Goal: Complete application form: Complete application form

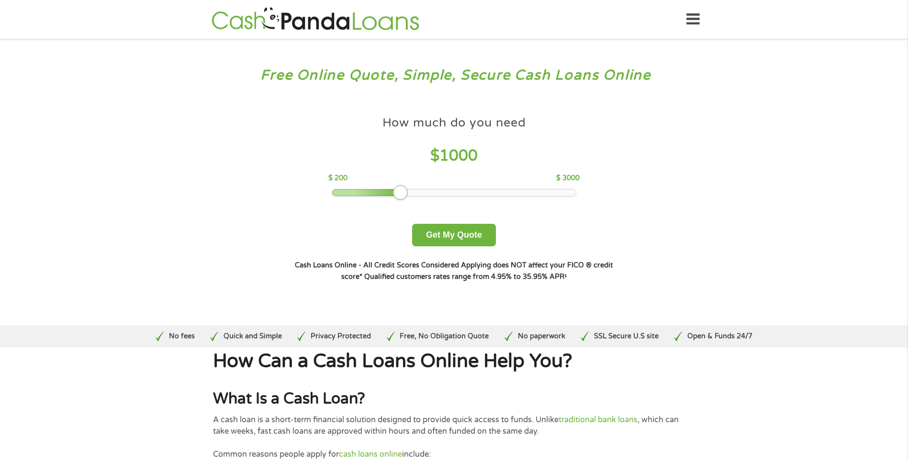
click at [456, 203] on div "How much do you need $ 1000 $ 200 $ 3000 Get My Quote" at bounding box center [453, 178] width 335 height 135
click at [450, 191] on div at bounding box center [454, 192] width 244 height 7
click at [399, 192] on div at bounding box center [393, 192] width 122 height 7
click at [458, 235] on button "Get My Quote" at bounding box center [454, 235] width 84 height 23
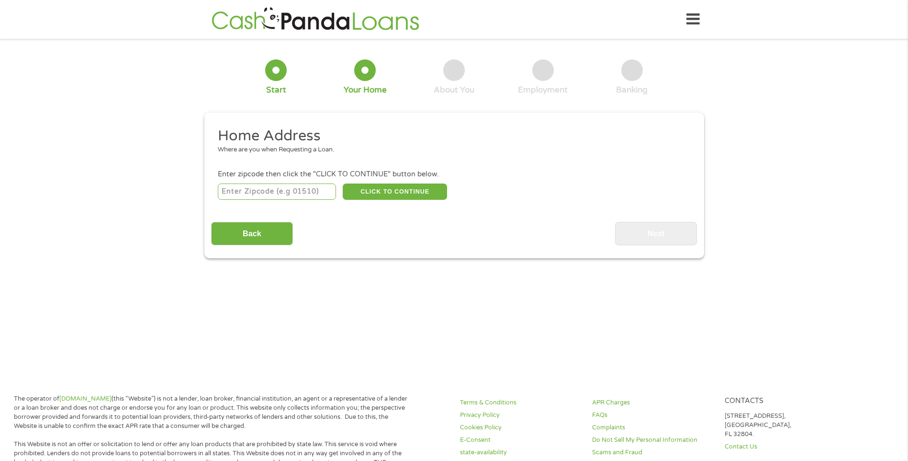
click at [280, 186] on input "number" at bounding box center [277, 191] width 118 height 16
type input "49444"
click at [382, 193] on button "CLICK TO CONTINUE" at bounding box center [395, 191] width 104 height 16
type input "49444"
type input "Muskegon"
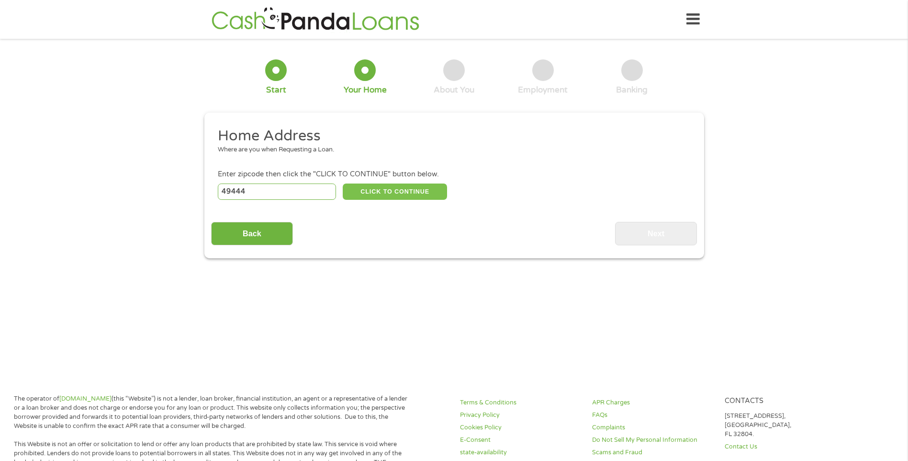
select select "[US_STATE]"
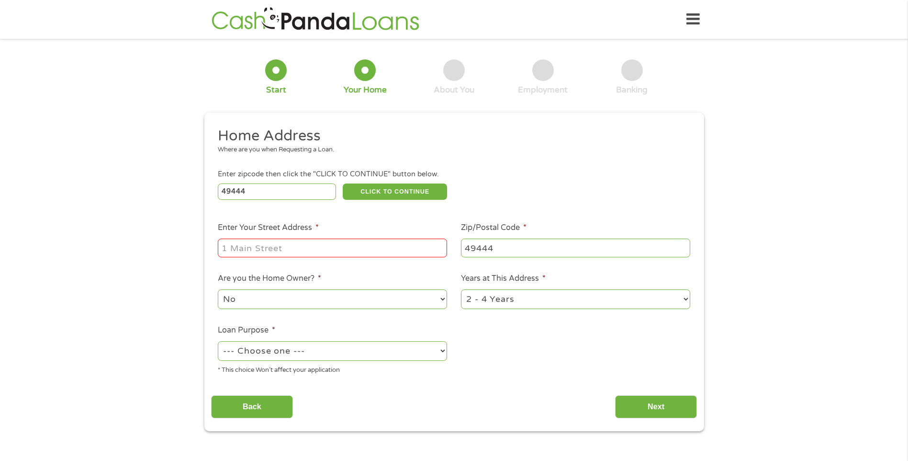
click at [314, 248] on input "Enter Your Street Address *" at bounding box center [332, 247] width 229 height 18
type input "[STREET_ADDRESS]"
click at [471, 297] on select "1 Year or less 1 - 2 Years 2 - 4 Years Over 4 Years" at bounding box center [575, 299] width 229 height 20
select select "60months"
click at [461, 289] on select "1 Year or less 1 - 2 Years 2 - 4 Years Over 4 Years" at bounding box center [575, 299] width 229 height 20
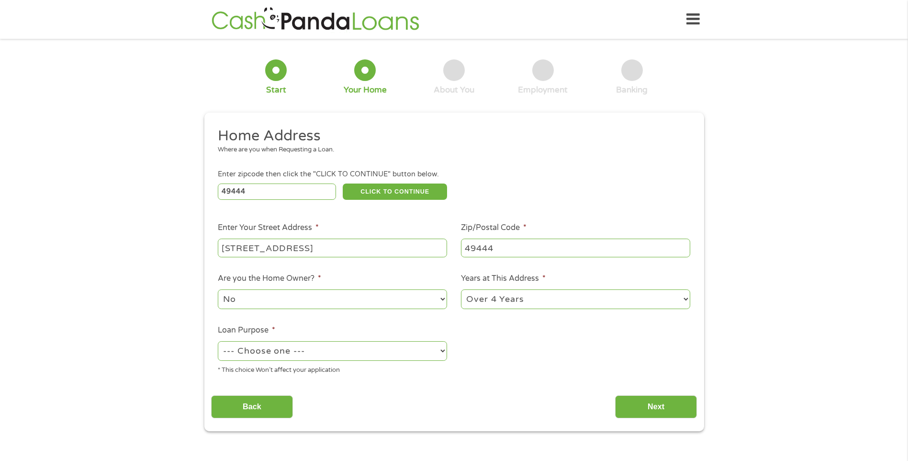
click at [385, 349] on select "--- Choose one --- Pay Bills Debt Consolidation Home Improvement Major Purchase…" at bounding box center [332, 351] width 229 height 20
click at [218, 341] on select "--- Choose one --- Pay Bills Debt Consolidation Home Improvement Major Purchase…" at bounding box center [332, 351] width 229 height 20
click at [319, 350] on select "--- Choose one --- Pay Bills Debt Consolidation Home Improvement Major Purchase…" at bounding box center [332, 351] width 229 height 20
select select "paybills"
click at [218, 341] on select "--- Choose one --- Pay Bills Debt Consolidation Home Improvement Major Purchase…" at bounding box center [332, 351] width 229 height 20
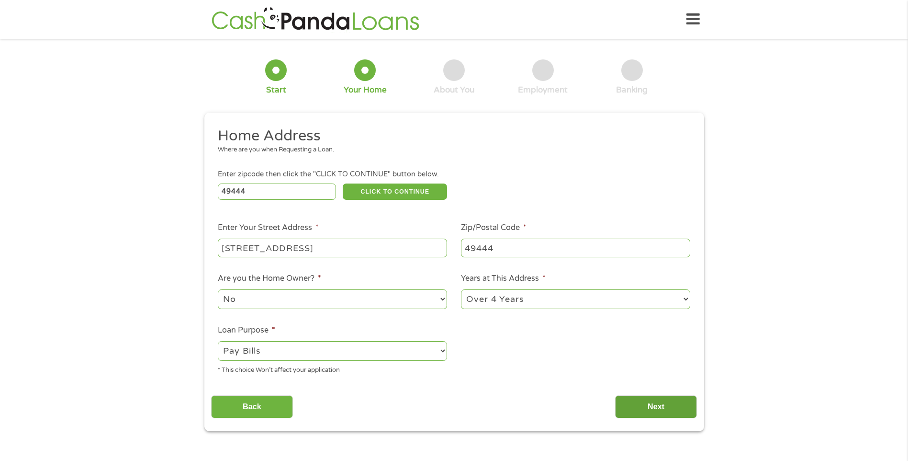
click at [631, 408] on input "Next" at bounding box center [656, 406] width 82 height 23
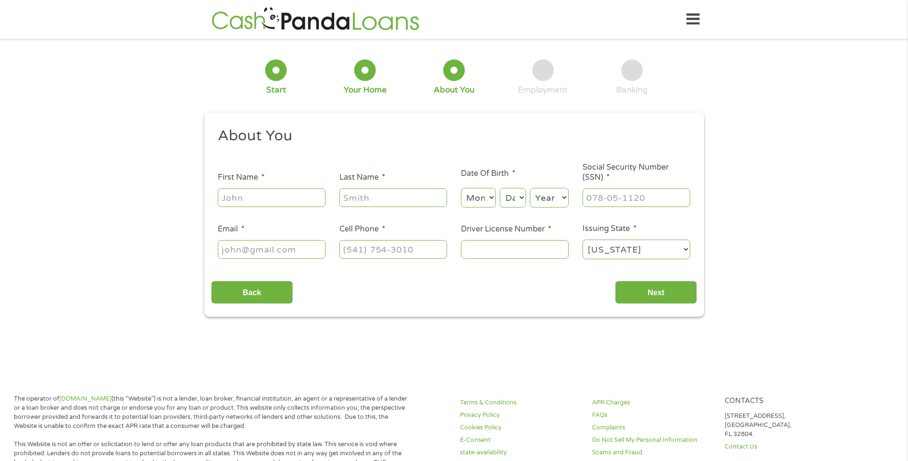
scroll to position [4, 4]
click at [233, 195] on input "First Name *" at bounding box center [272, 197] width 108 height 18
type input "[GEOGRAPHIC_DATA]"
type input "[PERSON_NAME]"
click at [472, 191] on select "Month 1 2 3 4 5 6 7 8 9 10 11 12" at bounding box center [478, 198] width 35 height 20
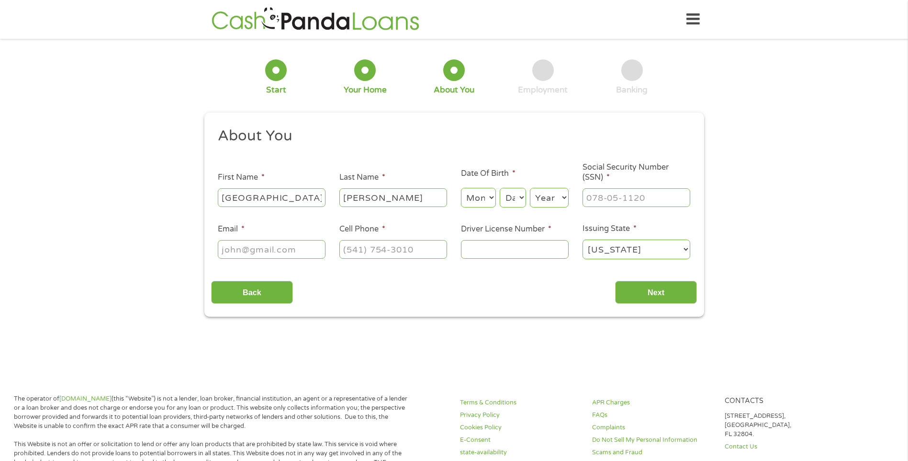
select select "5"
click at [461, 188] on select "Month 1 2 3 4 5 6 7 8 9 10 11 12" at bounding box center [478, 198] width 35 height 20
drag, startPoint x: 519, startPoint y: 195, endPoint x: 513, endPoint y: 199, distance: 6.5
click at [513, 199] on select "Day 1 2 3 4 5 6 7 8 9 10 11 12 13 14 15 16 17 18 19 20 21 22 23 24 25 26 27 28 …" at bounding box center [513, 198] width 26 height 20
select select "27"
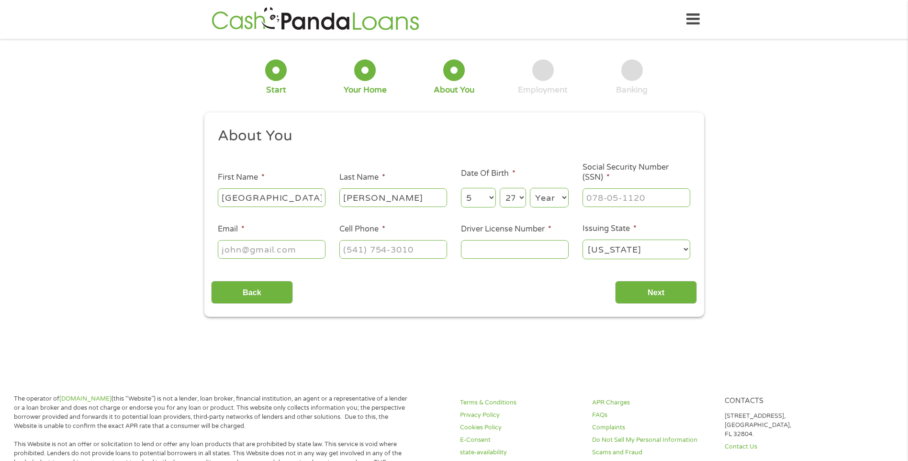
click at [500, 188] on select "Day 1 2 3 4 5 6 7 8 9 10 11 12 13 14 15 16 17 18 19 20 21 22 23 24 25 26 27 28 …" at bounding box center [513, 198] width 26 height 20
click at [542, 195] on select "Year [DATE] 2006 2005 2004 2003 2002 2001 2000 1999 1998 1997 1996 1995 1994 19…" at bounding box center [549, 198] width 39 height 20
select select "1975"
click at [530, 188] on select "Year [DATE] 2006 2005 2004 2003 2002 2001 2000 1999 1998 1997 1996 1995 1994 19…" at bounding box center [549, 198] width 39 height 20
click at [608, 201] on input "___-__-____" at bounding box center [637, 197] width 108 height 18
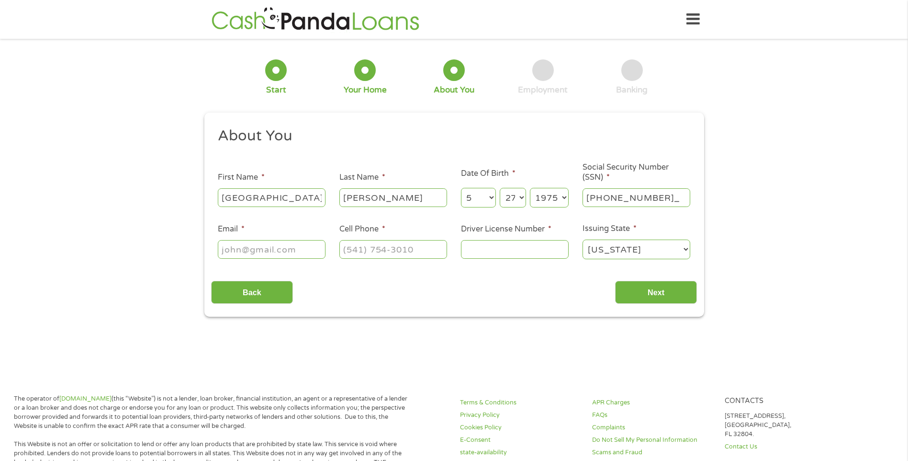
type input "385-78-5815"
click at [234, 237] on li "Email *" at bounding box center [272, 241] width 122 height 37
click at [234, 244] on input "Email *" at bounding box center [272, 249] width 108 height 18
type input "[EMAIL_ADDRESS][DOMAIN_NAME]"
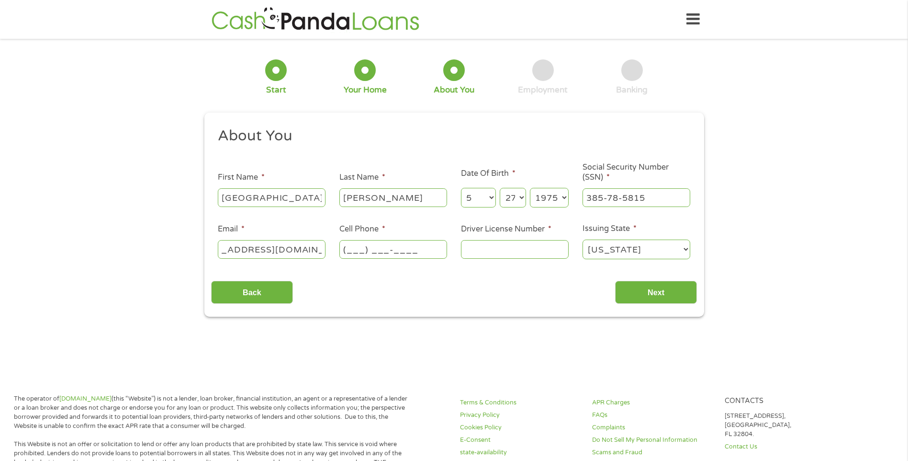
click at [401, 247] on input "(___) ___-____" at bounding box center [394, 249] width 108 height 18
type input "[PHONE_NUMBER]"
click at [529, 249] on input "Driver License Number *" at bounding box center [515, 249] width 108 height 18
type input "B240785271399"
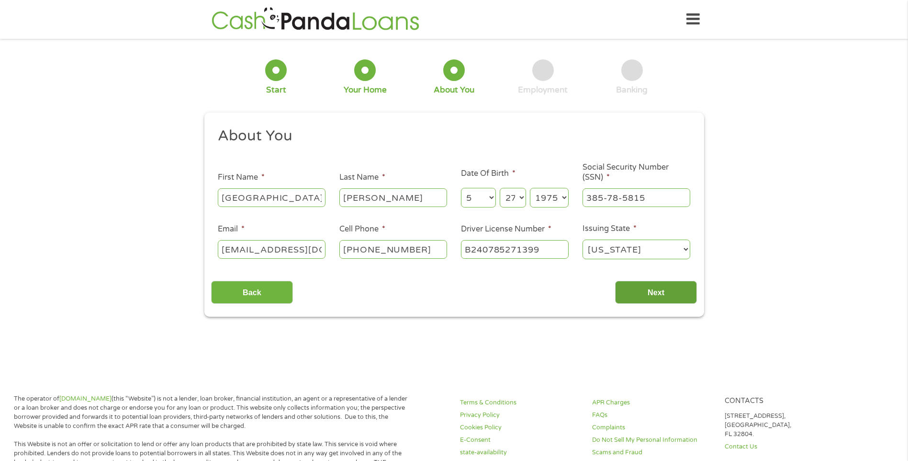
click at [673, 294] on input "Next" at bounding box center [656, 292] width 82 height 23
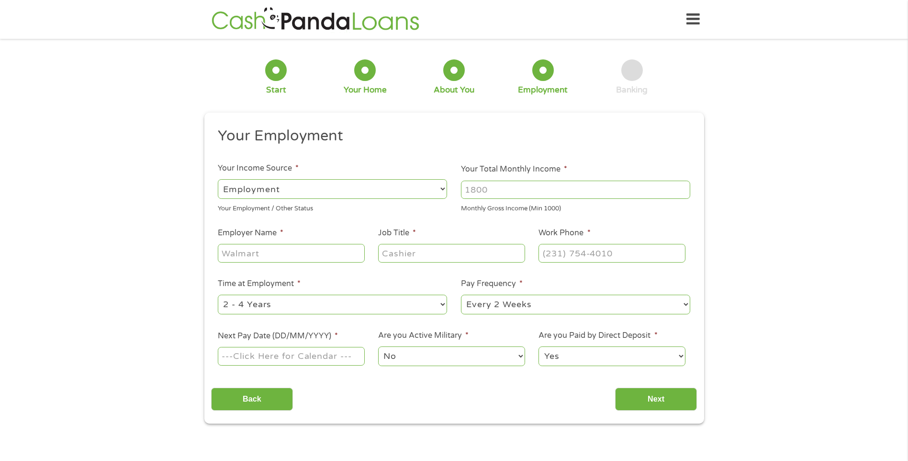
scroll to position [4, 4]
click at [526, 190] on input "Your Total Monthly Income *" at bounding box center [575, 190] width 229 height 18
type input "2400"
click at [298, 246] on input "Employer Name *" at bounding box center [291, 253] width 147 height 18
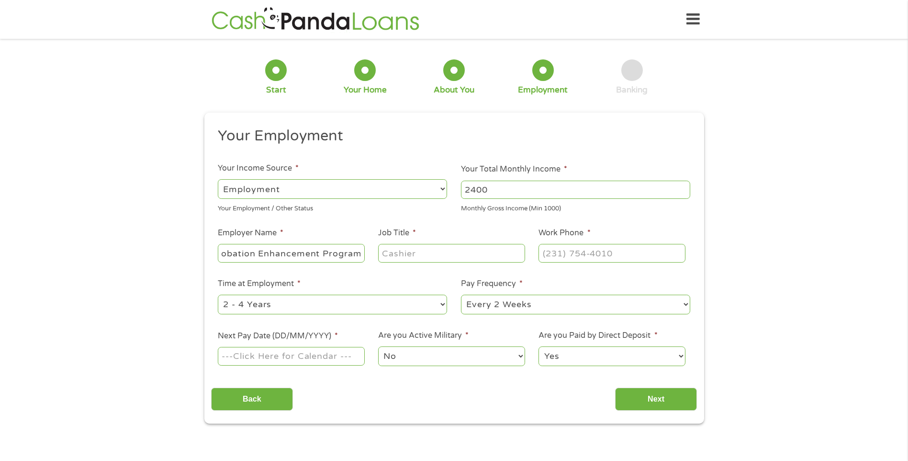
type input "Kalamazoo Probation Enhancement Program"
click at [443, 248] on input "Job Title *" at bounding box center [451, 253] width 147 height 18
type input "Resident Coordinator"
click at [620, 251] on input "(___) ___-____" at bounding box center [612, 253] width 147 height 18
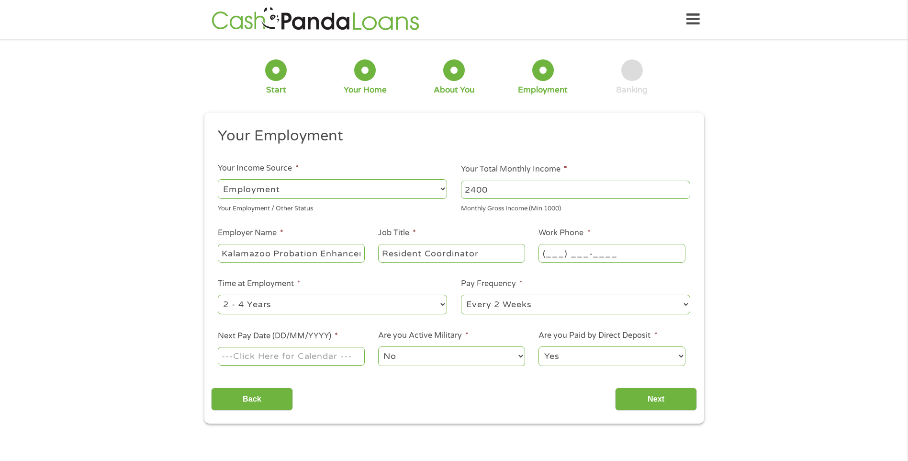
drag, startPoint x: 552, startPoint y: 251, endPoint x: 559, endPoint y: 253, distance: 7.3
click at [552, 251] on input "(___) ___-____" at bounding box center [612, 253] width 147 height 18
type input "[PHONE_NUMBER]"
click at [399, 304] on select "--- Choose one --- 1 Year or less 1 - 2 Years 2 - 4 Years Over 4 Years" at bounding box center [332, 304] width 229 height 20
click at [218, 294] on select "--- Choose one --- 1 Year or less 1 - 2 Years 2 - 4 Years Over 4 Years" at bounding box center [332, 304] width 229 height 20
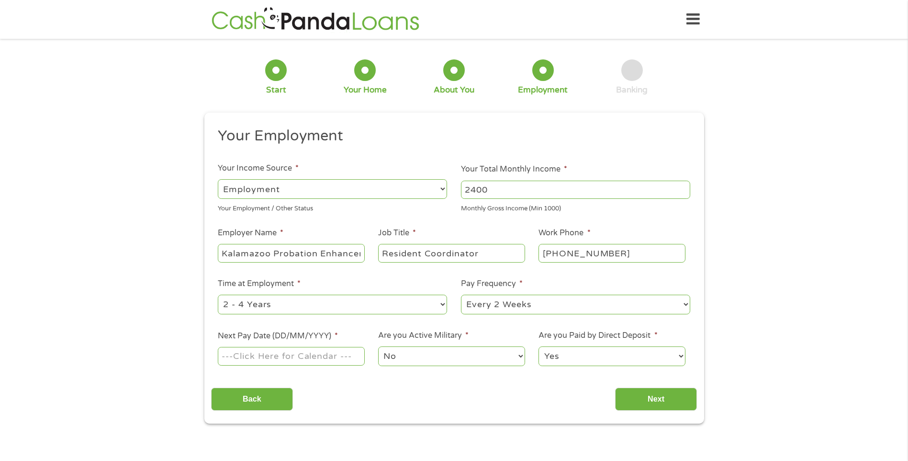
click at [273, 354] on input "Next Pay Date (DD/MM/YYYY) *" at bounding box center [291, 356] width 147 height 18
click at [269, 251] on abbr "Fri" at bounding box center [266, 251] width 8 height 6
click at [268, 254] on th "Fri" at bounding box center [266, 250] width 15 height 11
type input "[DATE]"
click at [425, 354] on select "No Yes" at bounding box center [451, 356] width 147 height 20
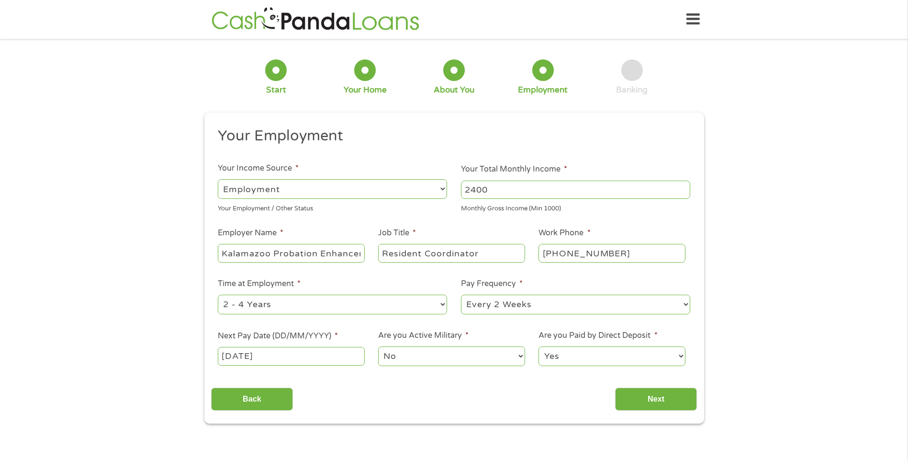
click at [378, 346] on select "No Yes" at bounding box center [451, 356] width 147 height 20
click at [670, 394] on input "Next" at bounding box center [656, 398] width 82 height 23
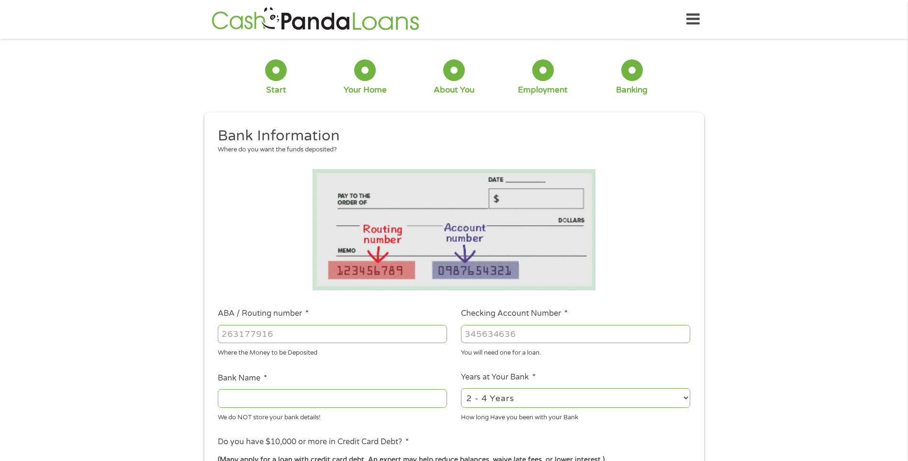
click at [277, 334] on input "ABA / Routing number *" at bounding box center [332, 334] width 229 height 18
type input "091302966"
type input "CHOICE FINANCIAL GROUP"
type input "091302966"
click at [520, 330] on input "Checking Account Number *" at bounding box center [575, 334] width 229 height 18
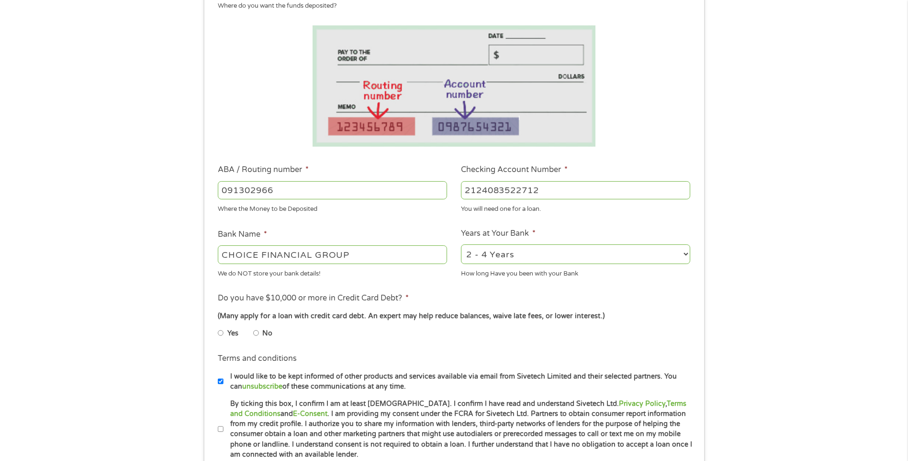
scroll to position [192, 0]
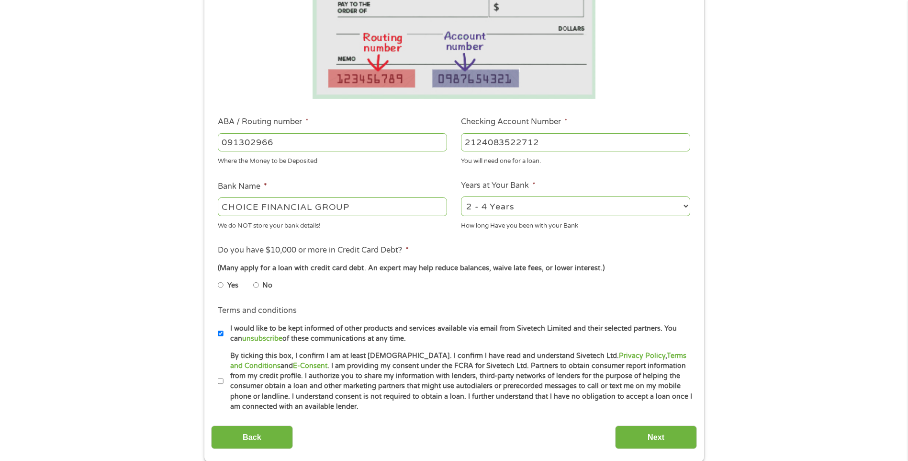
type input "2124083522712"
click at [261, 287] on li "No" at bounding box center [270, 285] width 34 height 19
click at [257, 285] on input "No" at bounding box center [256, 284] width 6 height 15
radio input "true"
click at [219, 332] on input "I would like to be kept informed of other products and services available via e…" at bounding box center [221, 333] width 6 height 15
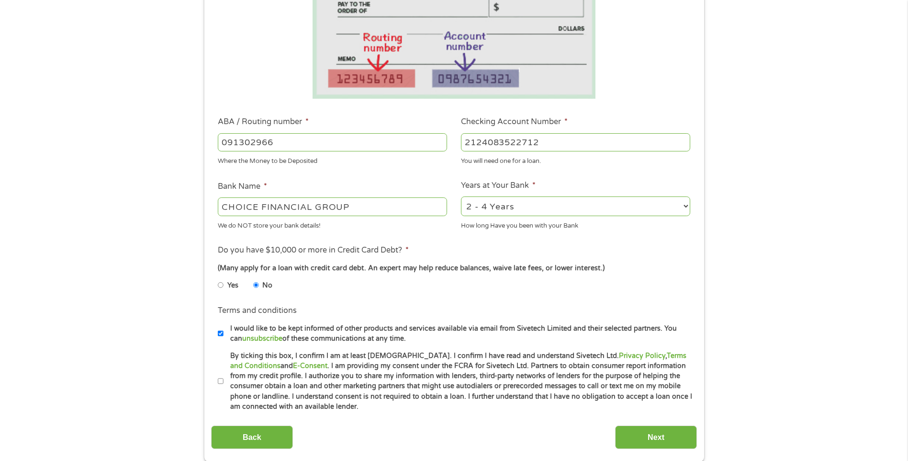
checkbox input "false"
click at [220, 381] on input "By ticking this box, I confirm I am at least [DEMOGRAPHIC_DATA]. I confirm I ha…" at bounding box center [221, 381] width 6 height 15
checkbox input "true"
click at [631, 436] on input "Next" at bounding box center [656, 436] width 82 height 23
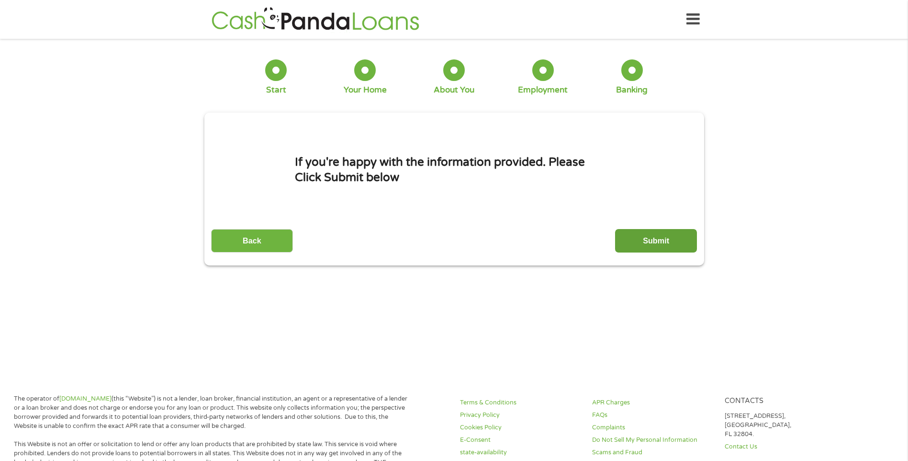
click at [667, 245] on input "Submit" at bounding box center [656, 240] width 82 height 23
